Goal: Task Accomplishment & Management: Use online tool/utility

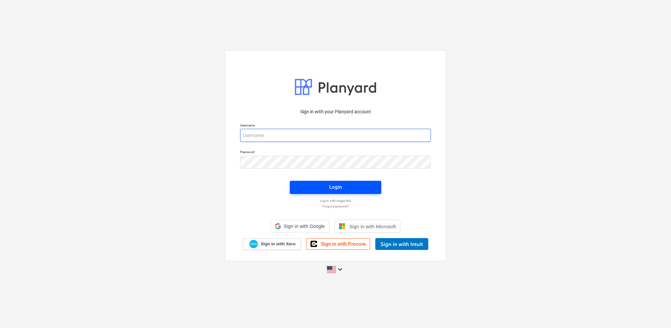
type input "[PERSON_NAME][EMAIL_ADDRESS][PERSON_NAME][DOMAIN_NAME]"
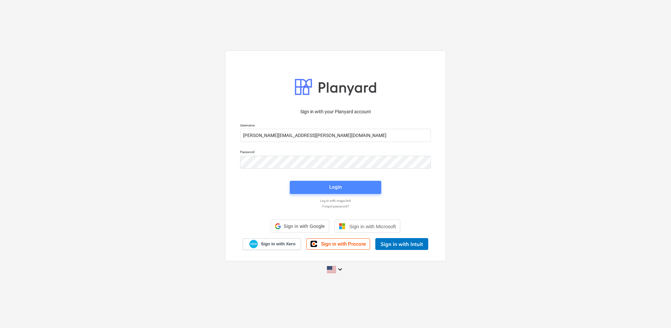
click at [330, 183] on div "Login" at bounding box center [335, 187] width 13 height 9
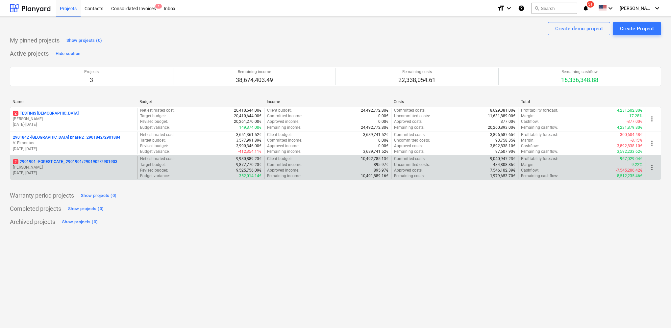
click at [84, 159] on p "2 2901901 - FOREST GATE_ 2901901/2901902/2901903" at bounding box center [65, 162] width 105 height 6
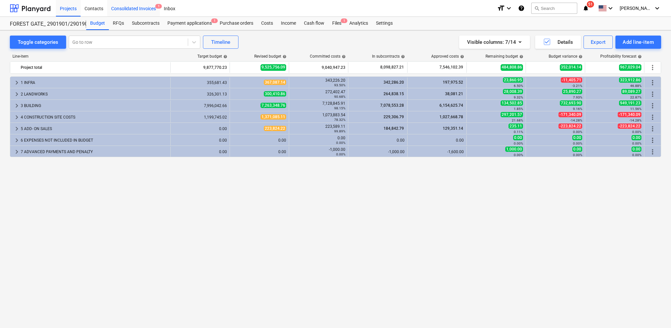
click at [139, 13] on div "Consolidated Invoices 1" at bounding box center [133, 8] width 53 height 17
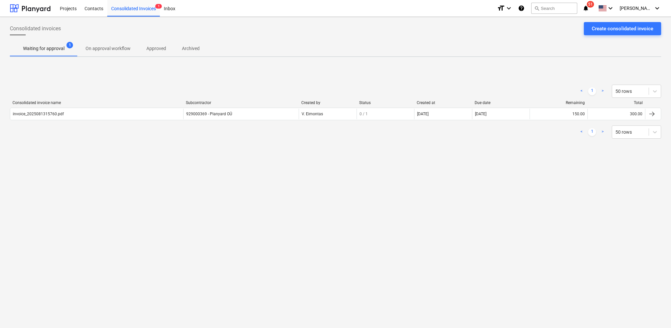
click at [659, 113] on div at bounding box center [653, 114] width 16 height 11
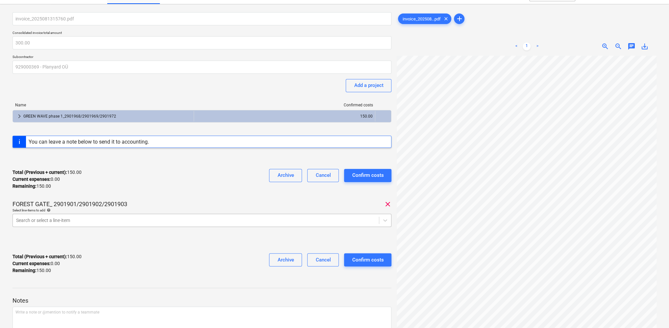
click at [106, 230] on body "Projects Contacts Consolidated Invoices 1 Inbox format_size keyboard_arrow_down…" at bounding box center [334, 151] width 669 height 328
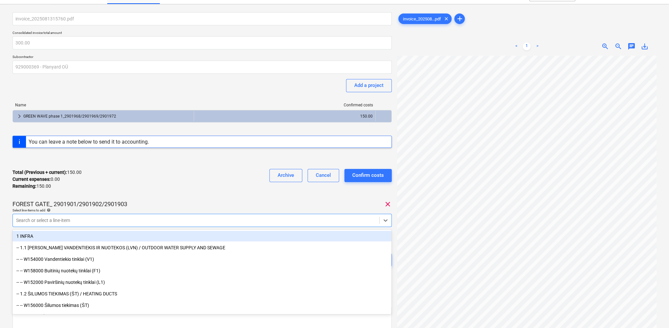
scroll to position [16, 0]
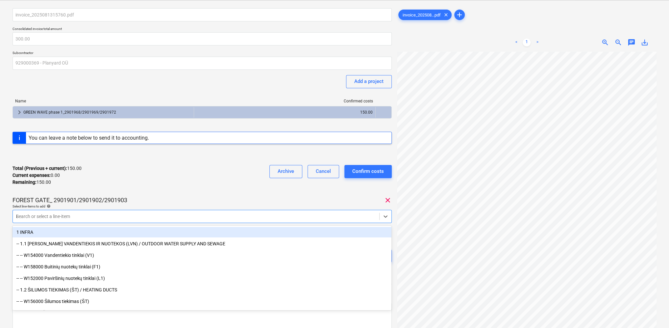
type input "it"
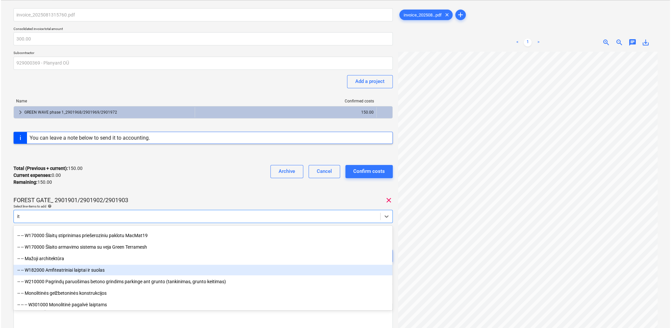
scroll to position [0, 0]
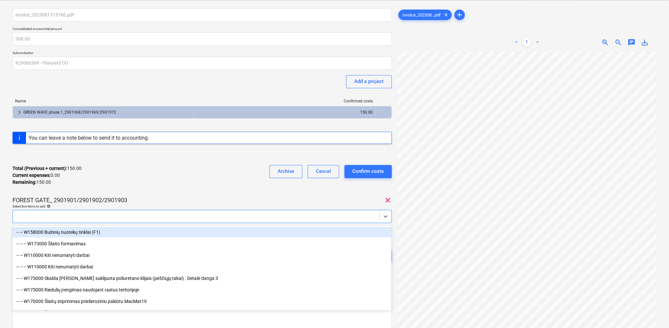
click at [50, 220] on div at bounding box center [196, 216] width 366 height 9
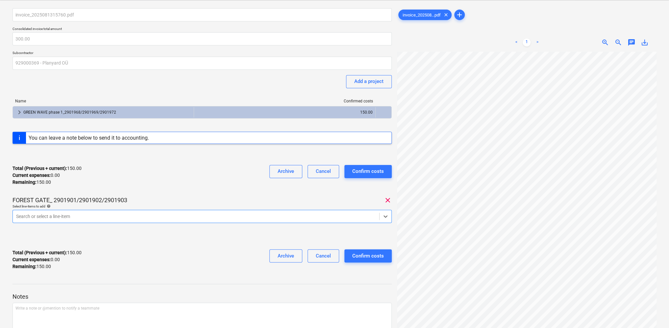
click at [50, 216] on div at bounding box center [196, 216] width 360 height 7
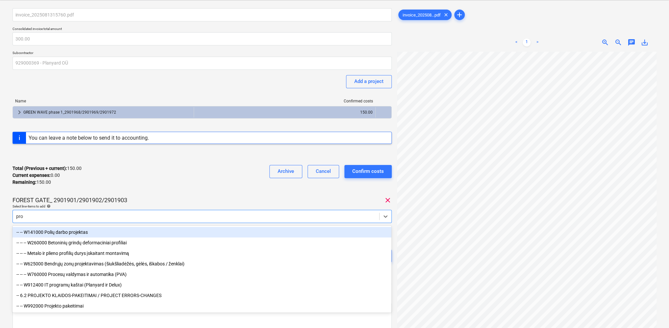
type input "prog"
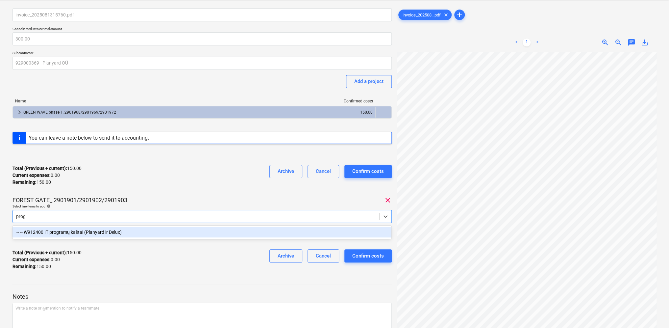
click at [64, 234] on div "-- -- W912400 IT programų kaštai (Planyard ir Delux)" at bounding box center [202, 232] width 379 height 11
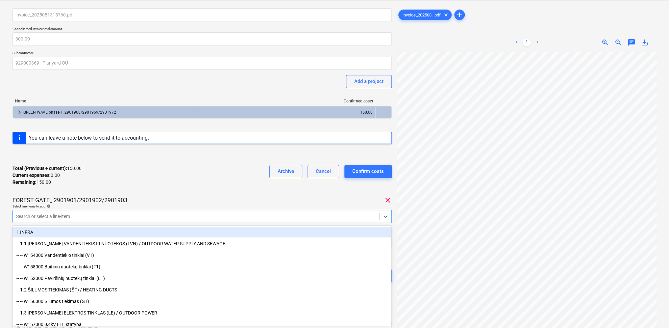
click at [214, 183] on div "Total (Previous + current) : 150.00 Current expenses : 0.00 Remaining : 150.00 …" at bounding box center [202, 175] width 379 height 31
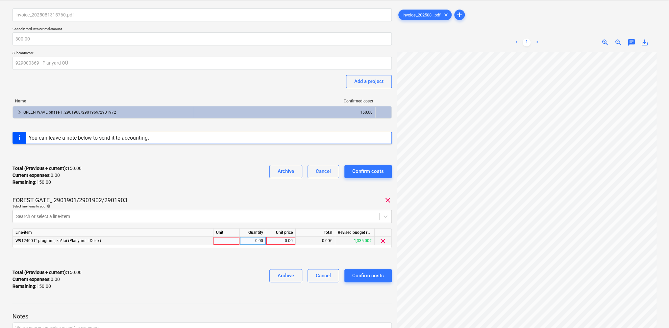
click at [230, 237] on div at bounding box center [227, 241] width 26 height 8
type input "1"
click at [254, 241] on div "0.00" at bounding box center [252, 241] width 21 height 8
click at [274, 240] on div "0.00" at bounding box center [281, 241] width 24 height 8
type input "150"
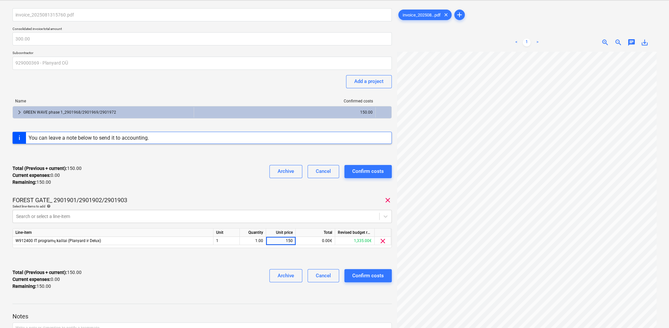
click at [190, 274] on div "Total (Previous + current) : 150.00 Current expenses : 0.00 Remaining : 150.00 …" at bounding box center [202, 279] width 379 height 31
click at [383, 276] on div "Confirm costs" at bounding box center [368, 275] width 32 height 9
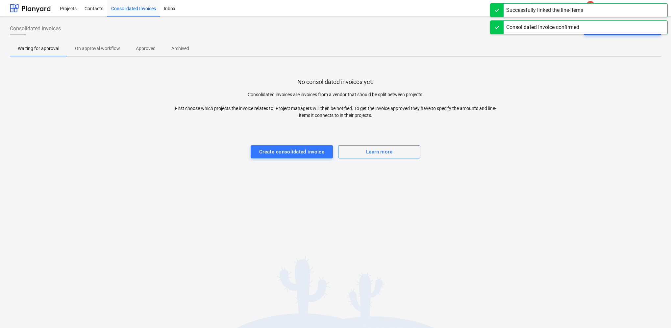
click at [230, 44] on div "Waiting for approval On approval workflow Approved Archived" at bounding box center [335, 48] width 651 height 16
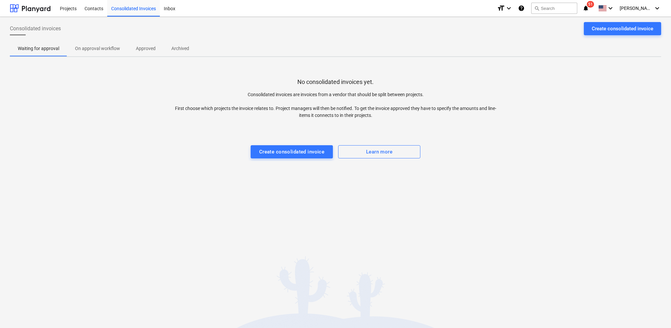
click at [594, 5] on span "51" at bounding box center [590, 4] width 7 height 7
click at [193, 113] on p "Consolidated invoices are invoices from a vendor that should be split between p…" at bounding box center [336, 105] width 326 height 28
click at [61, 8] on div "Projects" at bounding box center [68, 8] width 25 height 17
